Goal: Transaction & Acquisition: Purchase product/service

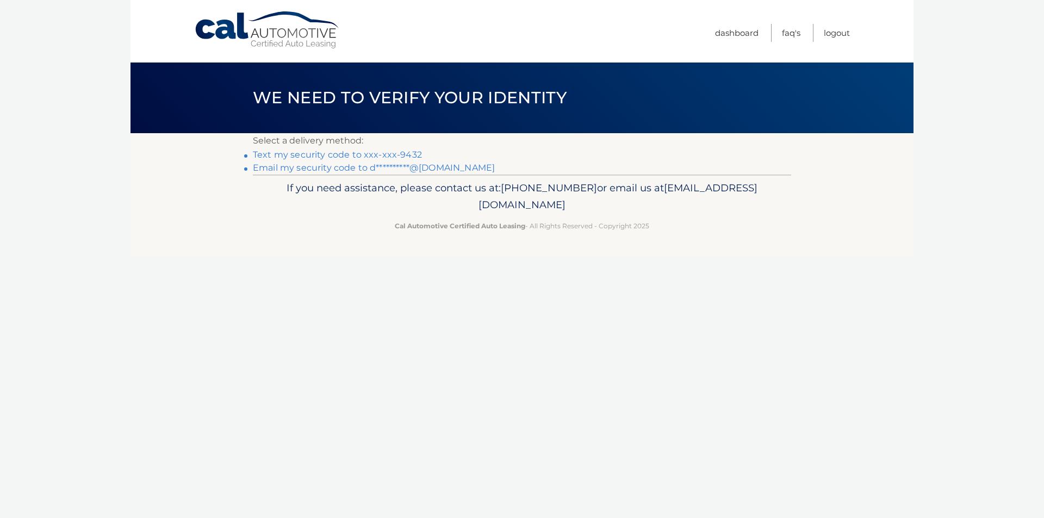
click at [391, 156] on link "Text my security code to xxx-xxx-9432" at bounding box center [337, 155] width 169 height 10
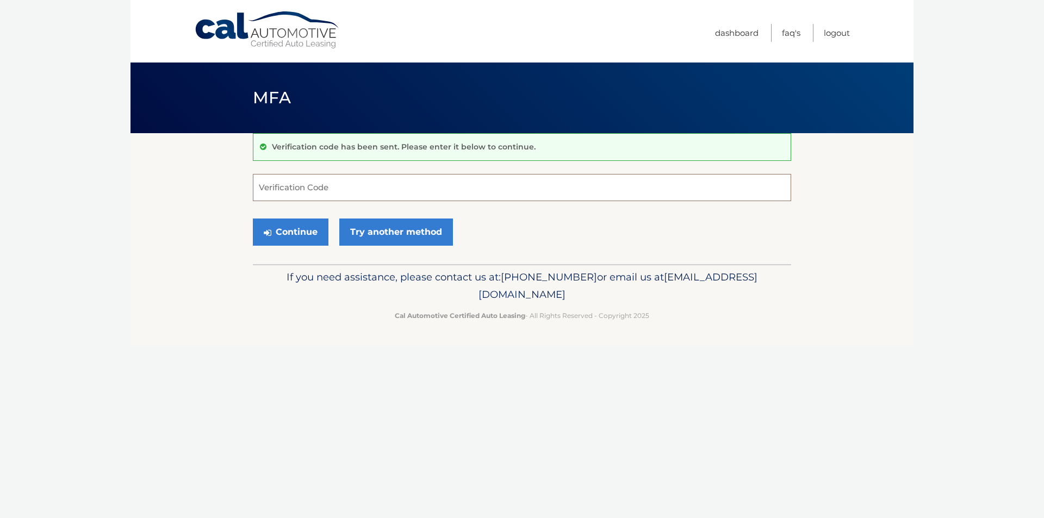
click at [312, 194] on input "Verification Code" at bounding box center [522, 187] width 538 height 27
click at [300, 188] on input "Verification Code" at bounding box center [522, 187] width 538 height 27
click at [353, 189] on input "Verification Code" at bounding box center [522, 187] width 538 height 27
click at [404, 228] on link "Try another method" at bounding box center [396, 232] width 114 height 27
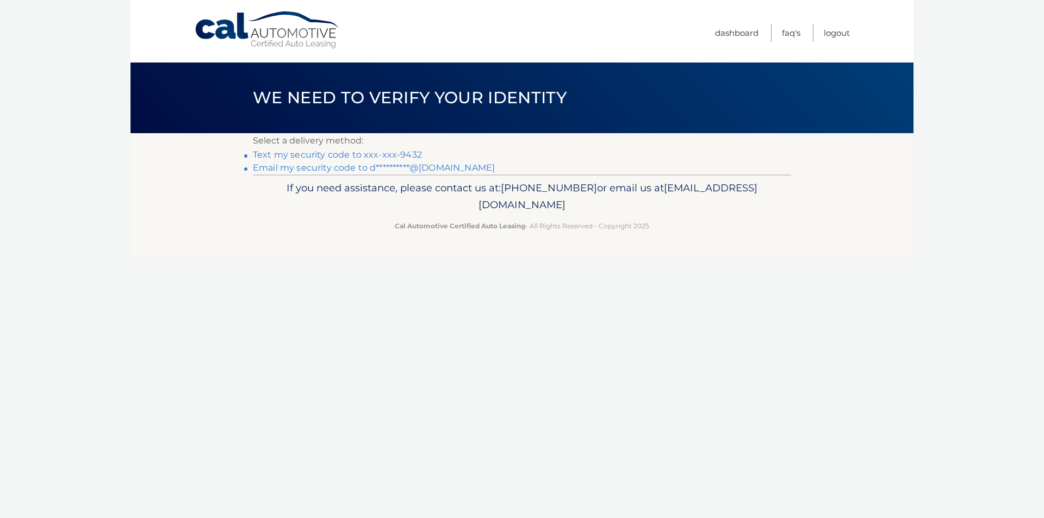
click at [385, 154] on link "Text my security code to xxx-xxx-9432" at bounding box center [337, 155] width 169 height 10
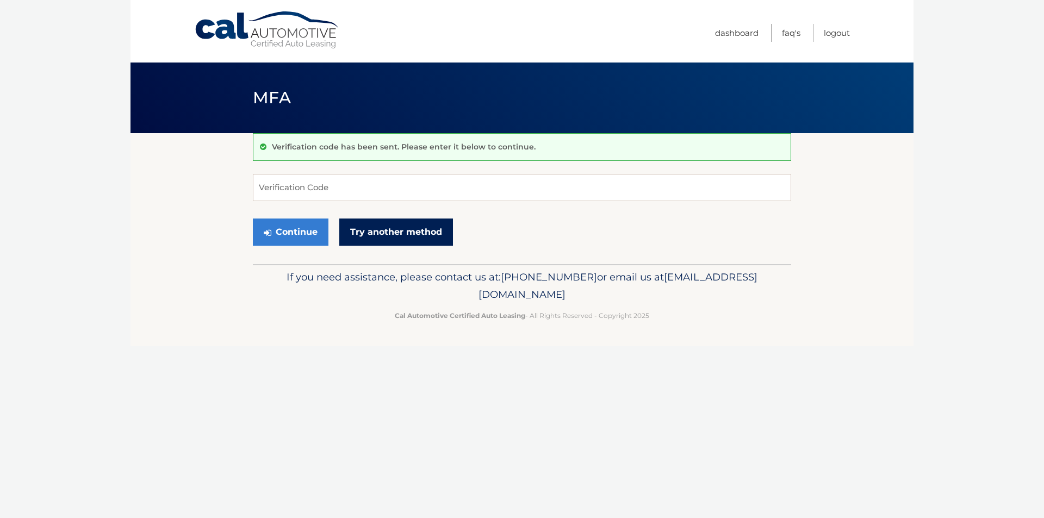
click at [402, 233] on link "Try another method" at bounding box center [396, 232] width 114 height 27
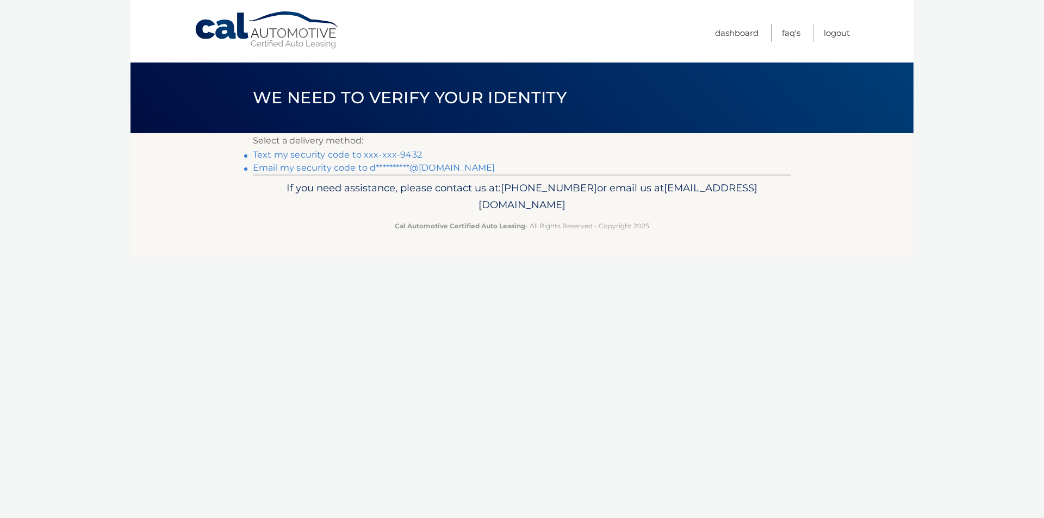
click at [443, 165] on link "**********" at bounding box center [374, 168] width 242 height 10
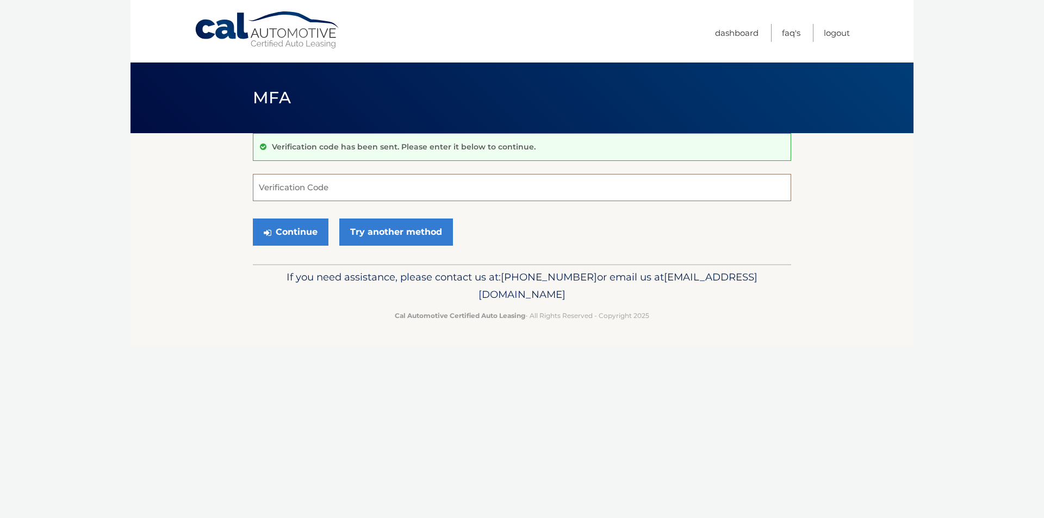
click at [325, 196] on input "Verification Code" at bounding box center [522, 187] width 538 height 27
type input "741456"
click at [300, 232] on button "Continue" at bounding box center [291, 232] width 76 height 27
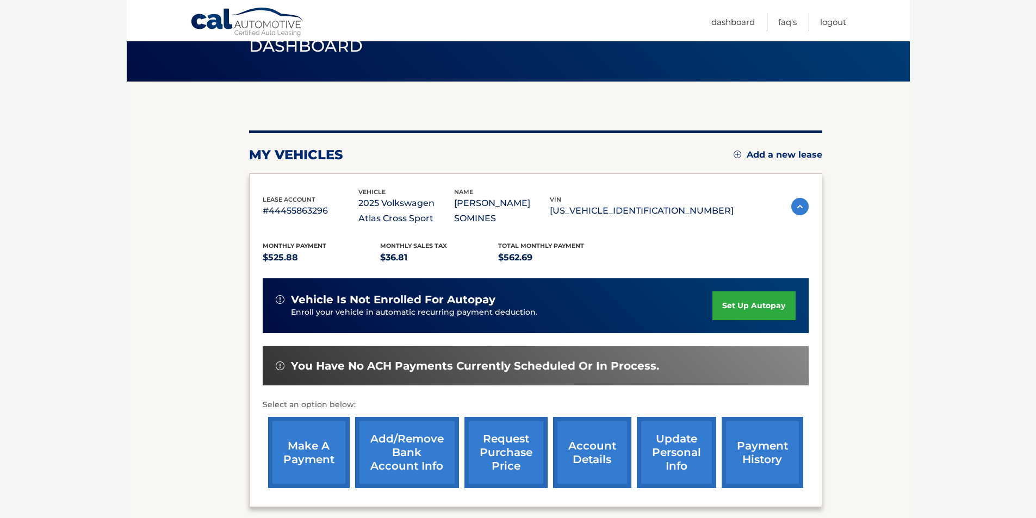
scroll to position [47, 0]
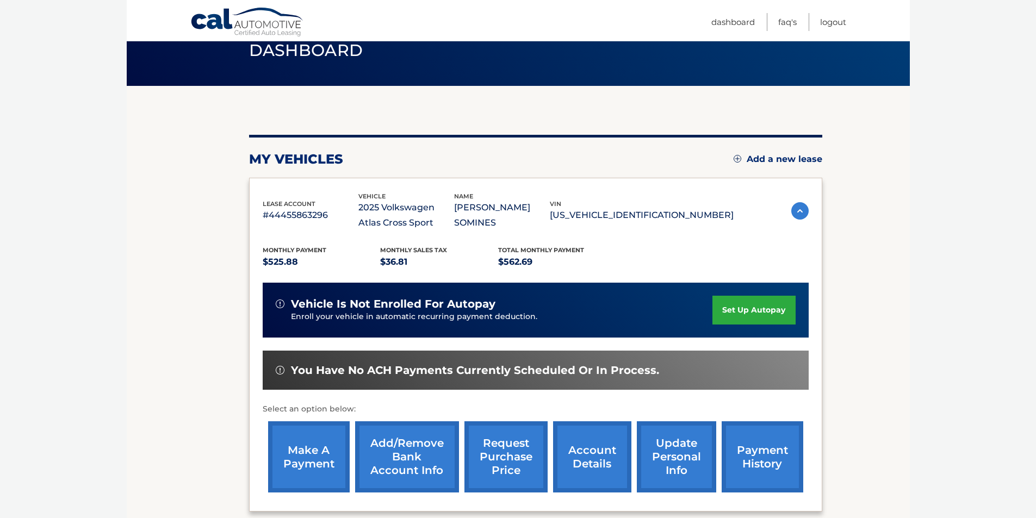
click at [314, 464] on link "make a payment" at bounding box center [309, 456] width 82 height 71
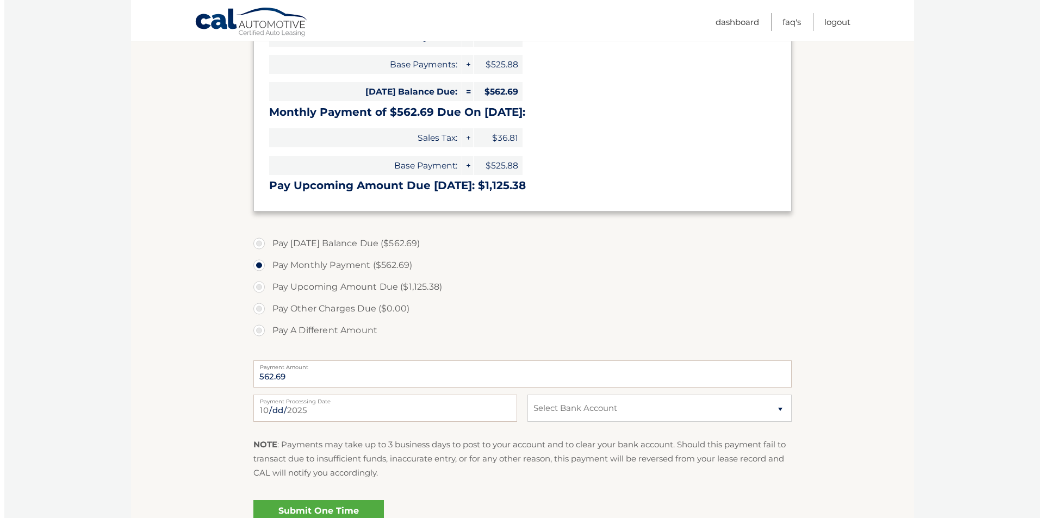
scroll to position [272, 0]
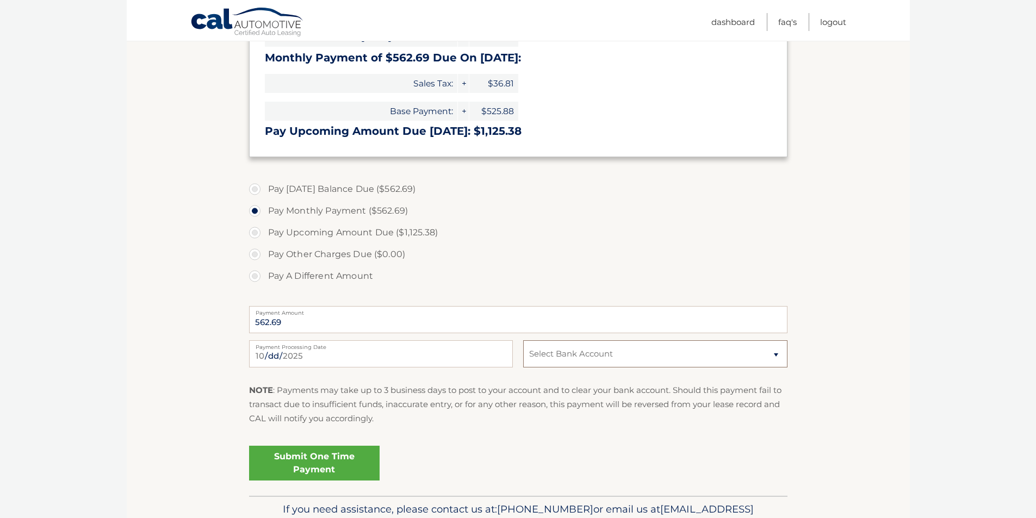
drag, startPoint x: 684, startPoint y: 363, endPoint x: 684, endPoint y: 356, distance: 7.1
click at [684, 362] on select "Select Bank Account Checking WELLS FARGO BANK *****7695 Checking REGIONS BANK *…" at bounding box center [655, 353] width 264 height 27
click at [523, 340] on select "Select Bank Account Checking WELLS FARGO BANK *****7695 Checking REGIONS BANK *…" at bounding box center [655, 353] width 264 height 27
click at [641, 357] on select "Select Bank Account Checking WELLS FARGO BANK *****7695 Checking REGIONS BANK *…" at bounding box center [655, 353] width 264 height 27
select select "MjdiMzM3ZjgtYjJlMS00YWZkLTk5MmUtMWNlNTFlNGQzZGRl"
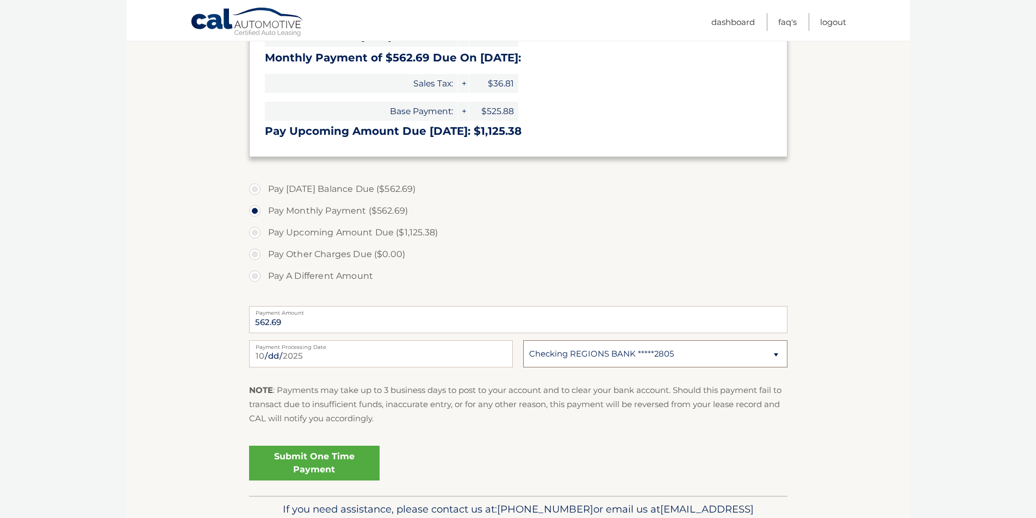
click at [523, 340] on select "Select Bank Account Checking WELLS FARGO BANK *****7695 Checking REGIONS BANK *…" at bounding box center [655, 353] width 264 height 27
click at [328, 460] on link "Submit One Time Payment" at bounding box center [314, 463] width 131 height 35
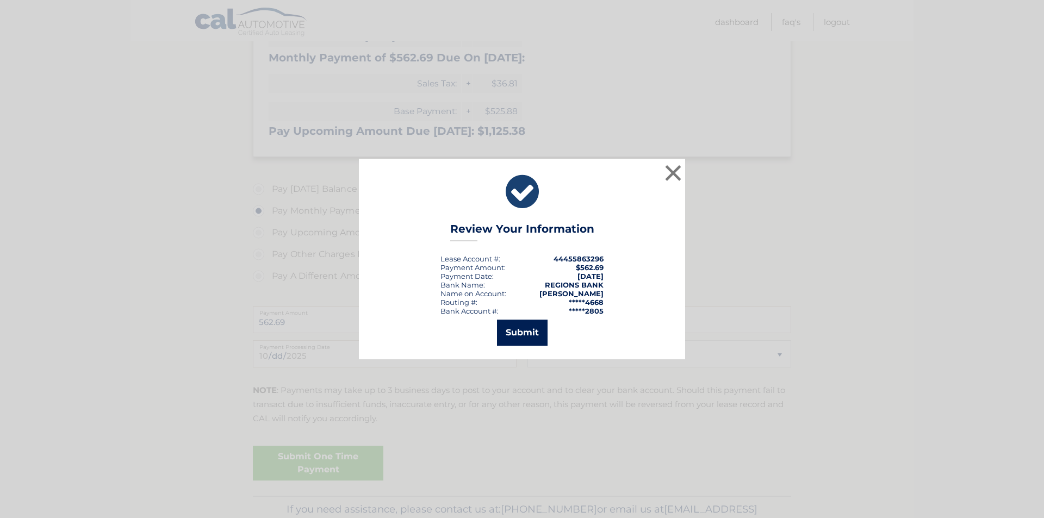
click at [518, 342] on button "Submit" at bounding box center [522, 333] width 51 height 26
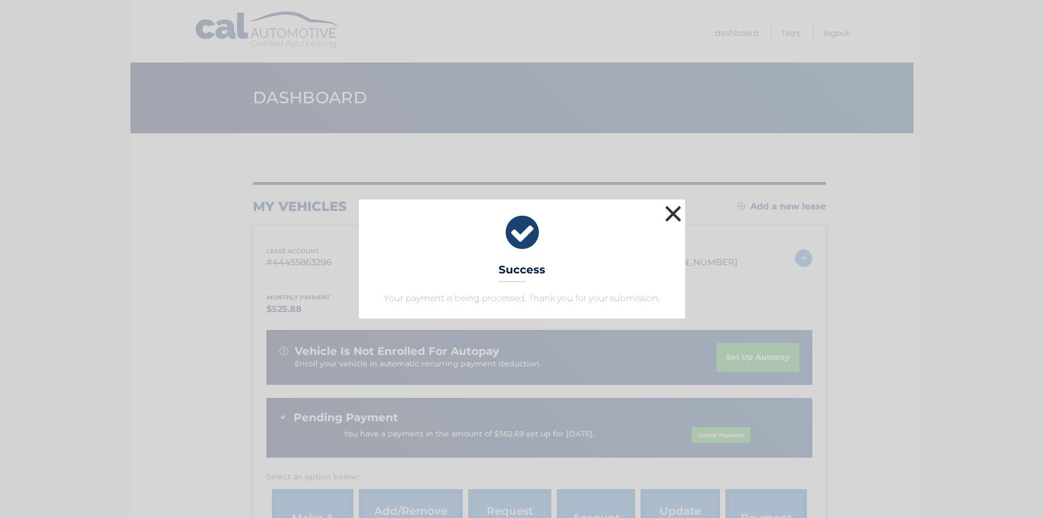
click at [673, 215] on button "×" at bounding box center [673, 214] width 22 height 22
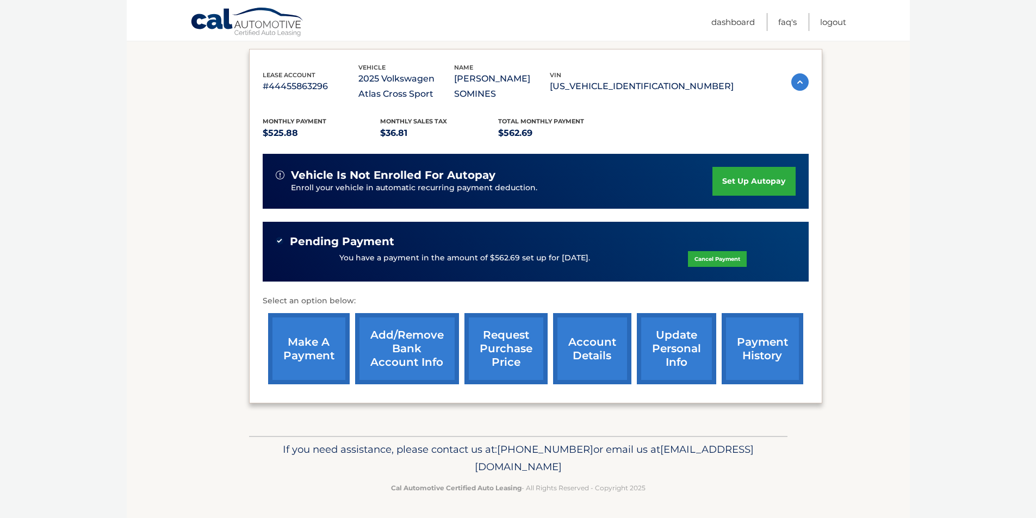
scroll to position [177, 0]
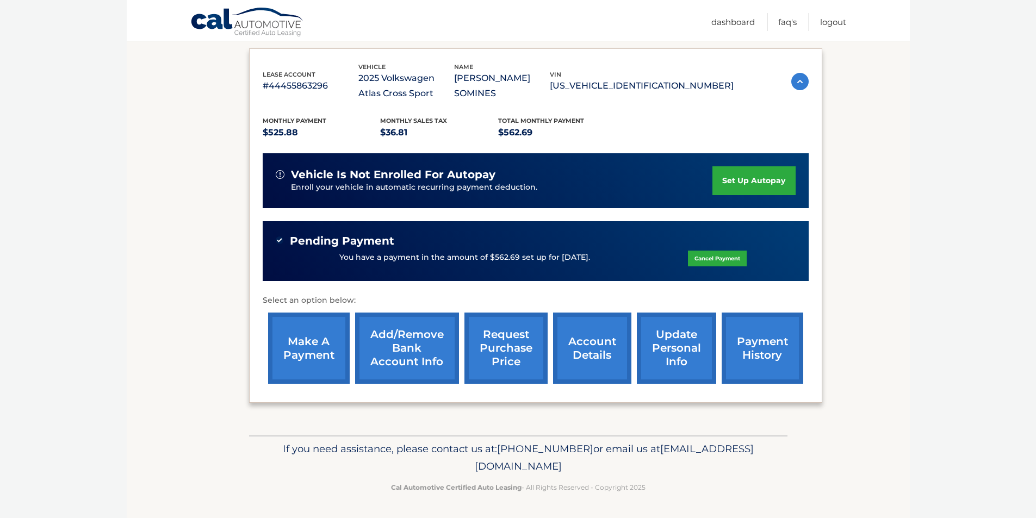
click at [772, 348] on link "payment history" at bounding box center [763, 348] width 82 height 71
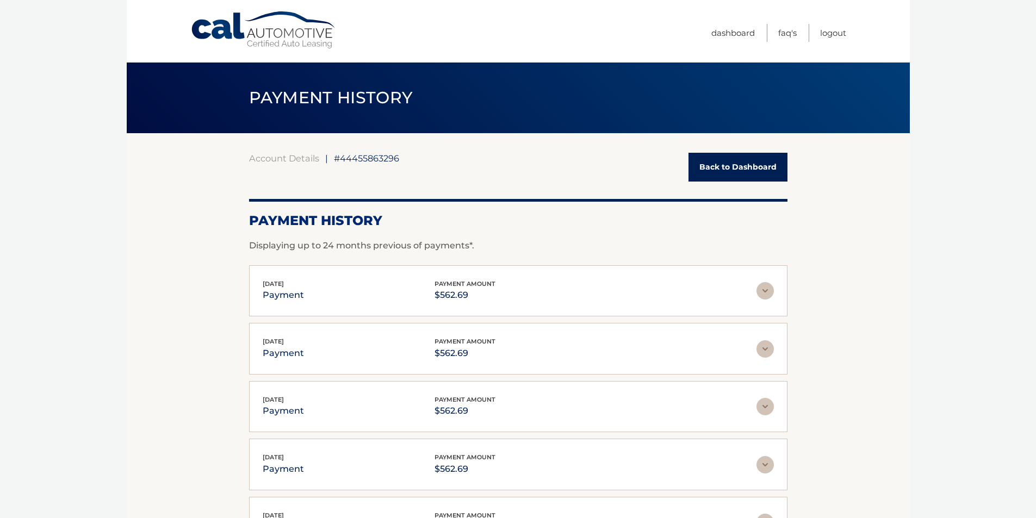
click at [733, 170] on link "Back to Dashboard" at bounding box center [737, 167] width 99 height 29
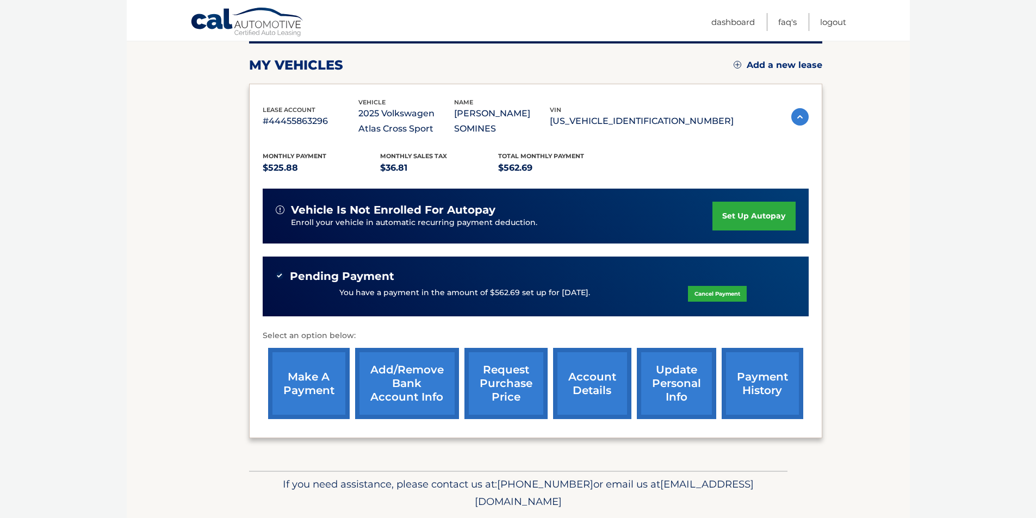
scroll to position [177, 0]
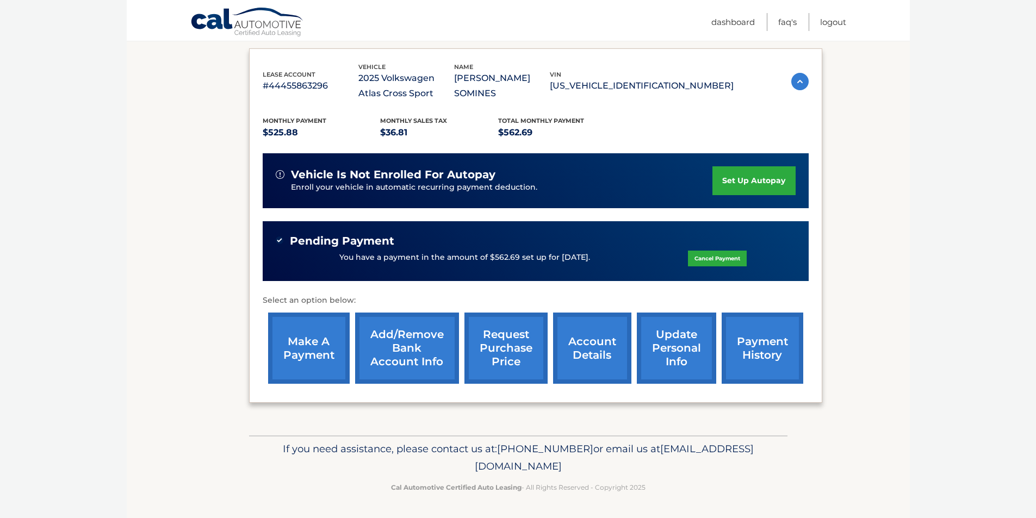
click at [591, 355] on link "account details" at bounding box center [592, 348] width 78 height 71
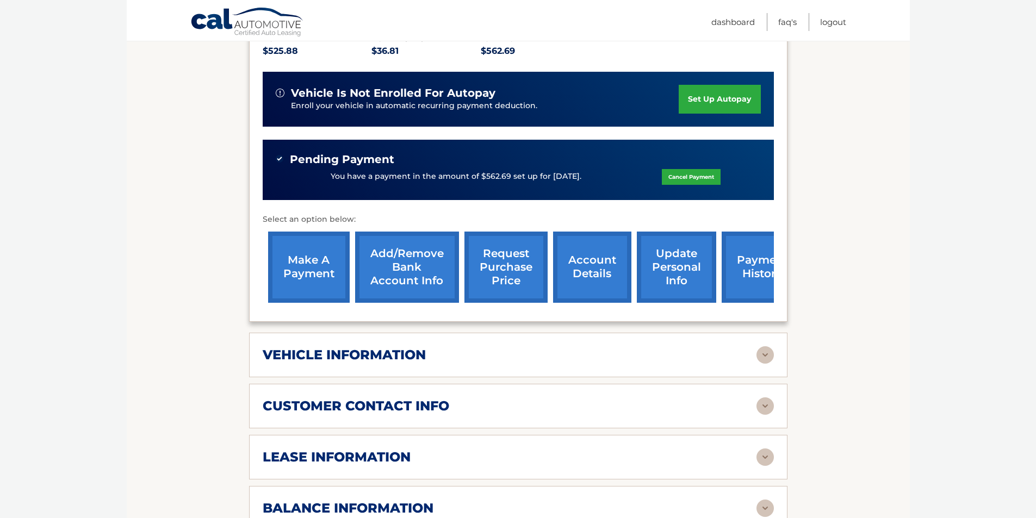
scroll to position [272, 0]
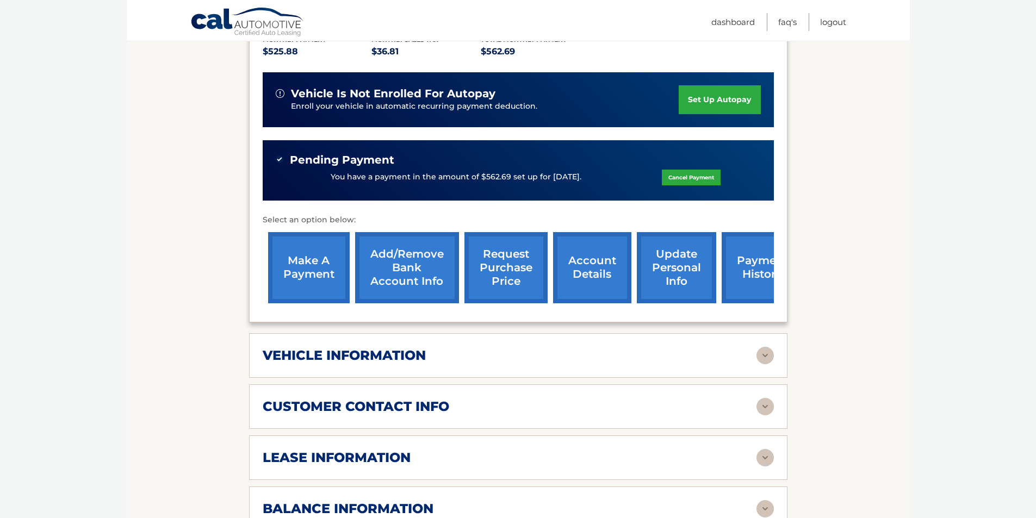
click at [756, 264] on link "payment history" at bounding box center [763, 267] width 82 height 71
drag, startPoint x: 55, startPoint y: 38, endPoint x: 828, endPoint y: 21, distance: 772.9
click at [828, 21] on link "Logout" at bounding box center [833, 22] width 26 height 18
